Goal: Browse casually

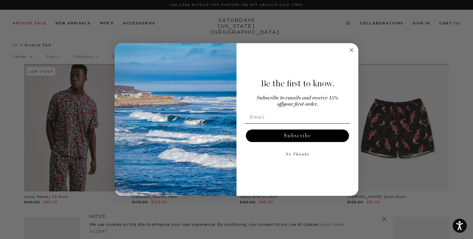
click at [350, 49] on icon "Close dialog" at bounding box center [352, 50] width 8 height 8
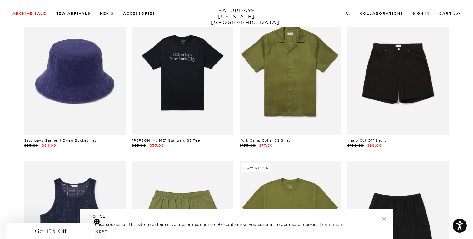
scroll to position [2804, 0]
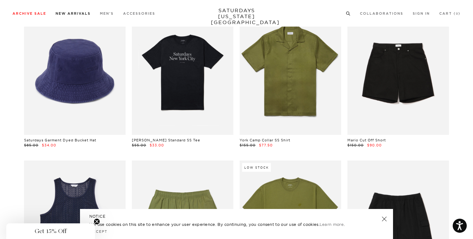
click at [70, 13] on link "New Arrivals" at bounding box center [73, 13] width 35 height 3
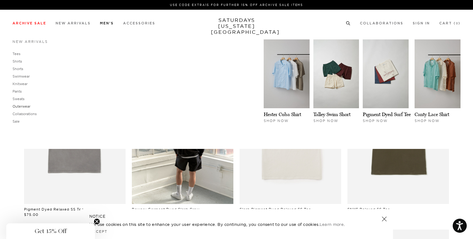
click at [24, 106] on link "Outerwear" at bounding box center [22, 106] width 18 height 4
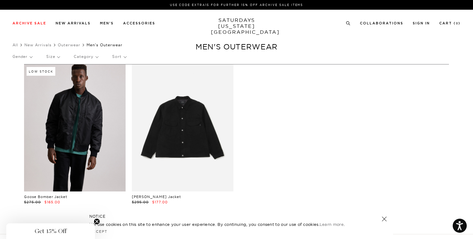
click at [81, 122] on link at bounding box center [75, 127] width 102 height 127
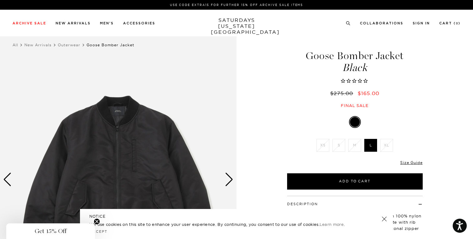
click at [220, 182] on img at bounding box center [118, 180] width 237 height 296
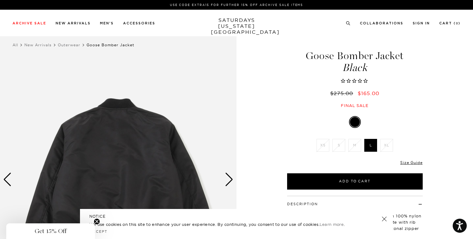
click at [223, 182] on img at bounding box center [118, 180] width 237 height 296
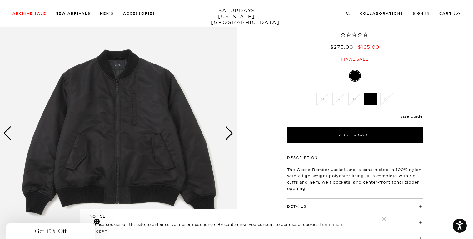
scroll to position [47, 0]
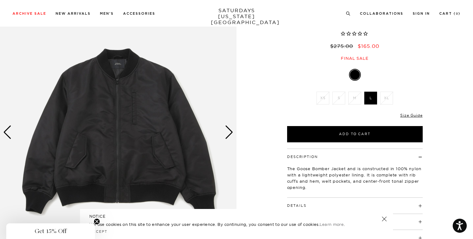
click at [147, 117] on img at bounding box center [118, 132] width 237 height 296
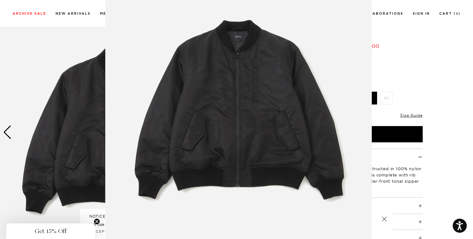
scroll to position [0, 0]
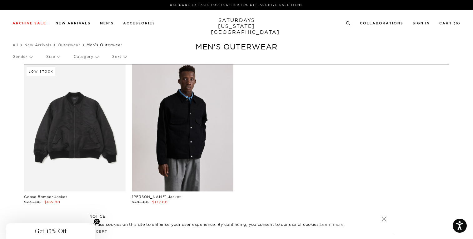
click at [192, 132] on link at bounding box center [183, 127] width 102 height 127
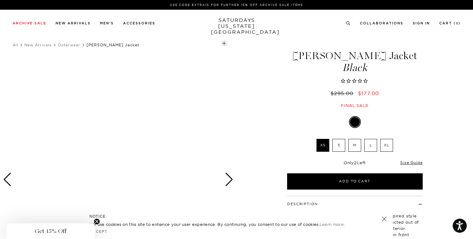
click at [228, 179] on div "Next slide" at bounding box center [229, 180] width 8 height 14
click at [97, 222] on icon "Close teaser" at bounding box center [97, 221] width 6 height 6
click at [385, 220] on link at bounding box center [384, 218] width 9 height 9
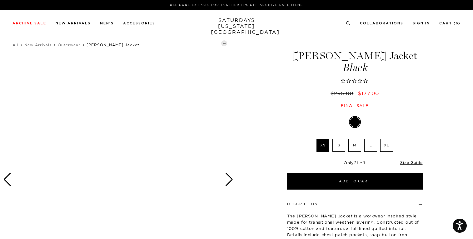
click at [228, 184] on div "Next slide" at bounding box center [229, 180] width 8 height 14
click at [230, 181] on div "Next slide" at bounding box center [229, 180] width 8 height 14
click at [229, 182] on div "Next slide" at bounding box center [229, 180] width 8 height 14
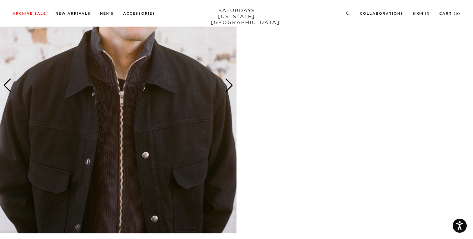
scroll to position [1237, 0]
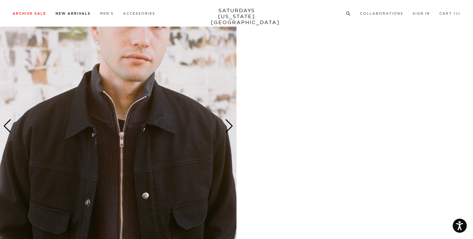
click at [72, 13] on link "New Arrivals" at bounding box center [73, 13] width 35 height 3
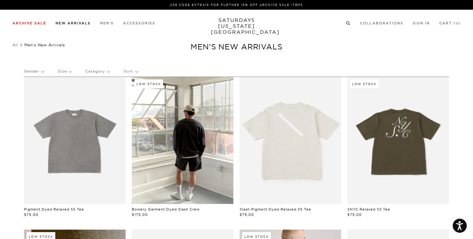
click at [77, 24] on link "New Arrivals" at bounding box center [73, 23] width 35 height 3
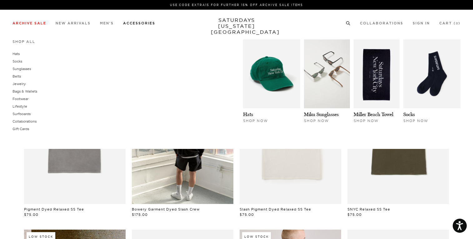
click at [145, 23] on link "Accessories" at bounding box center [139, 23] width 32 height 3
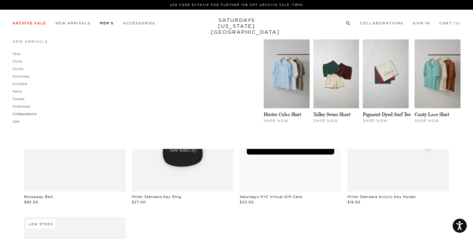
click at [24, 114] on link "Collaborations" at bounding box center [25, 114] width 24 height 4
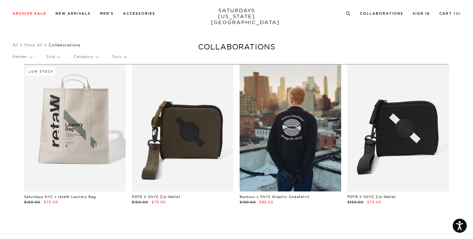
scroll to position [110, 0]
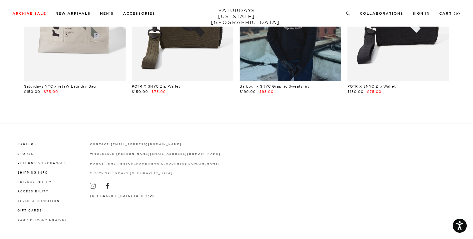
click at [90, 184] on icon at bounding box center [93, 186] width 6 height 6
